Goal: Check status

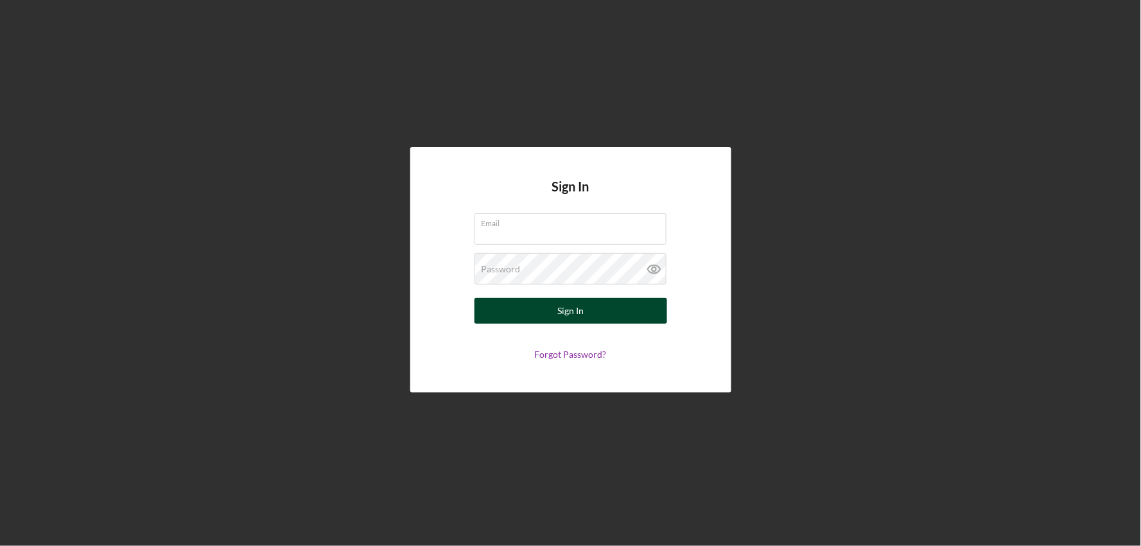
type input "[EMAIL_ADDRESS][DOMAIN_NAME]"
click at [590, 309] on button "Sign In" at bounding box center [571, 311] width 193 height 26
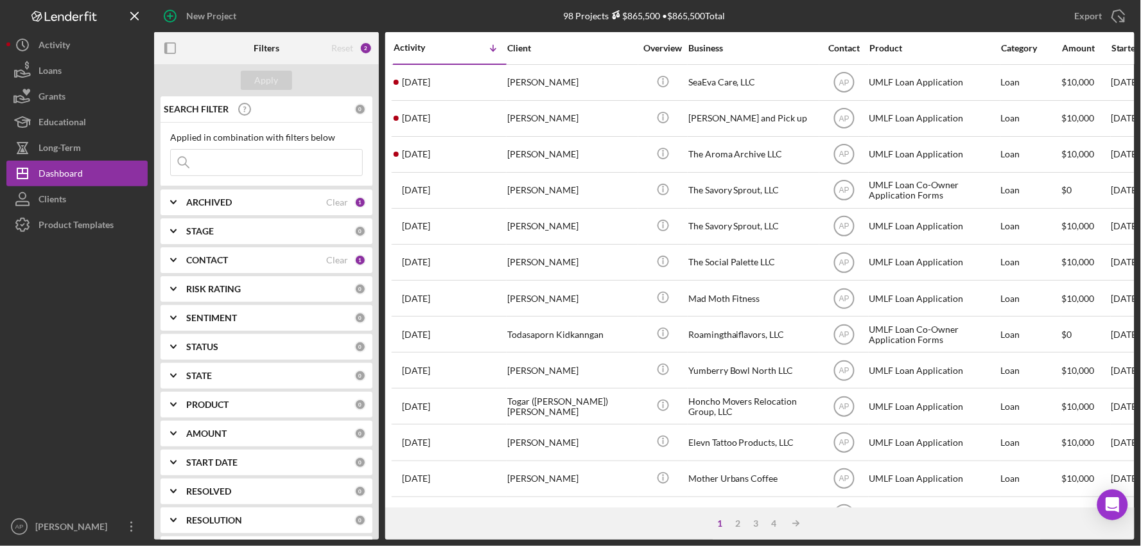
click at [209, 162] on input at bounding box center [266, 163] width 191 height 26
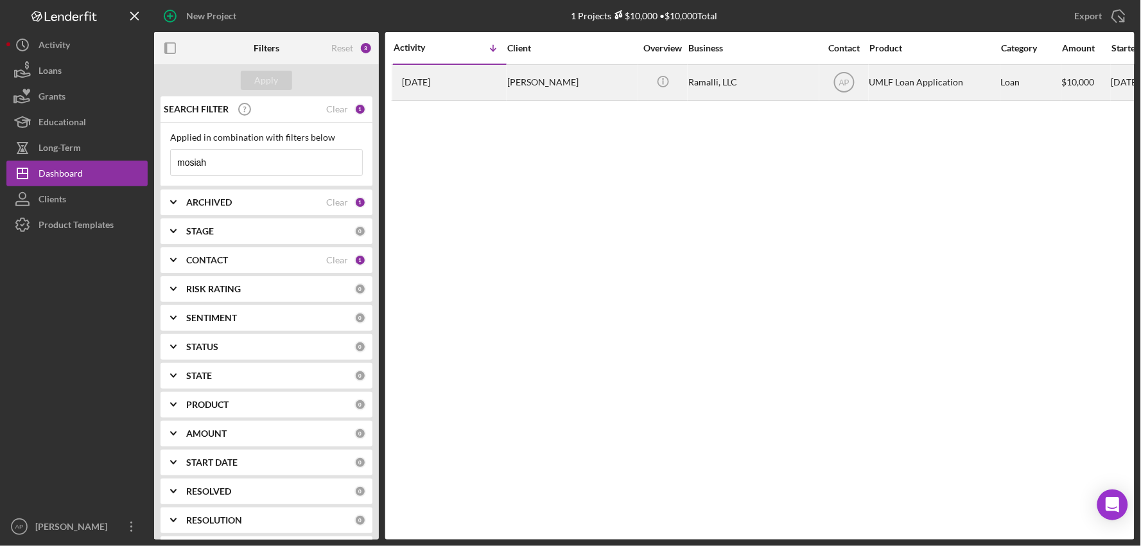
type input "mosiah"
click at [631, 96] on div "[PERSON_NAME]" at bounding box center [571, 83] width 128 height 34
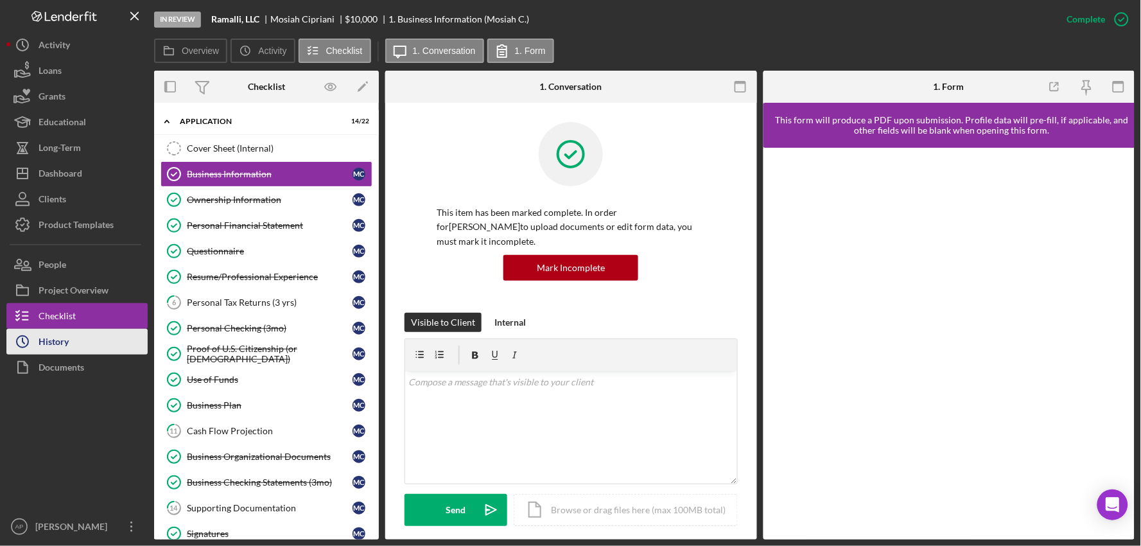
click at [94, 339] on button "Icon/History History" at bounding box center [76, 342] width 141 height 26
